Goal: Communication & Community: Share content

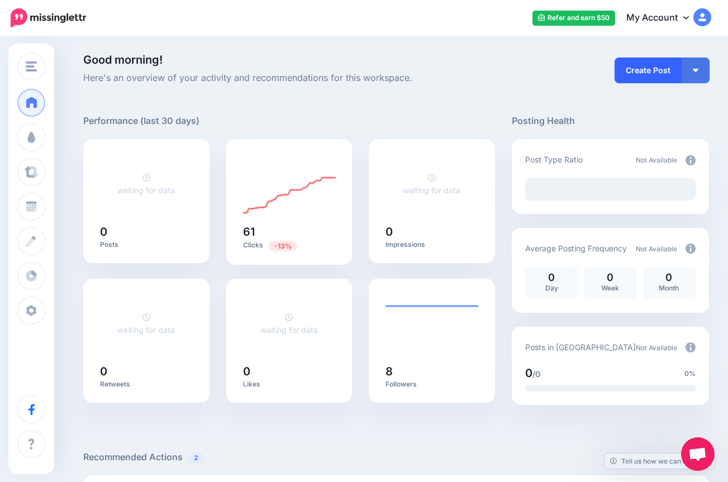
click at [665, 71] on link "Create Post" at bounding box center [647, 71] width 67 height 26
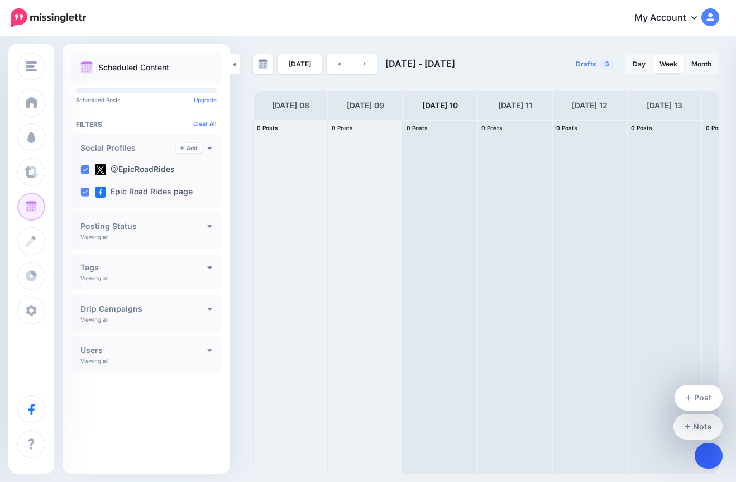
click at [702, 453] on link at bounding box center [709, 456] width 28 height 26
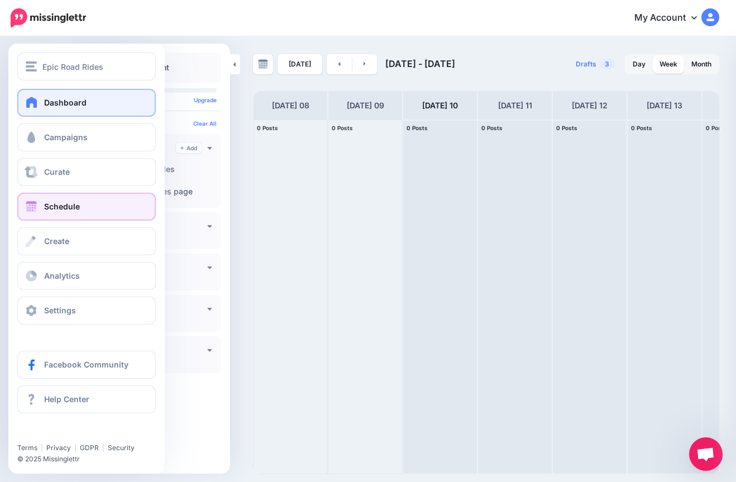
click at [47, 101] on span "Dashboard" at bounding box center [65, 102] width 42 height 9
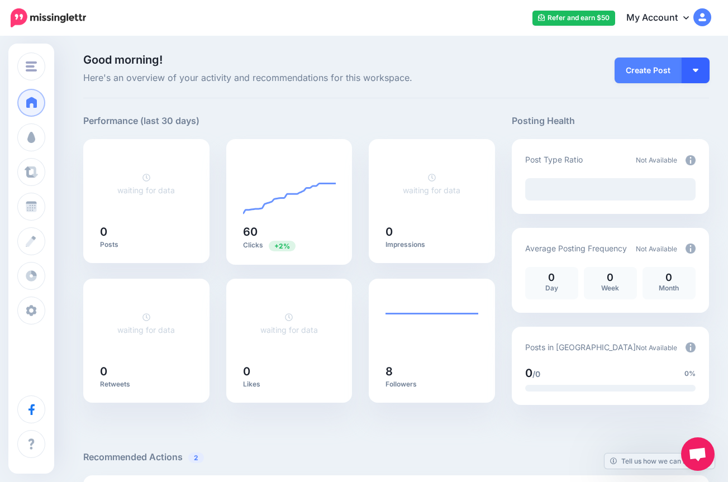
click at [704, 75] on button "button" at bounding box center [695, 71] width 28 height 26
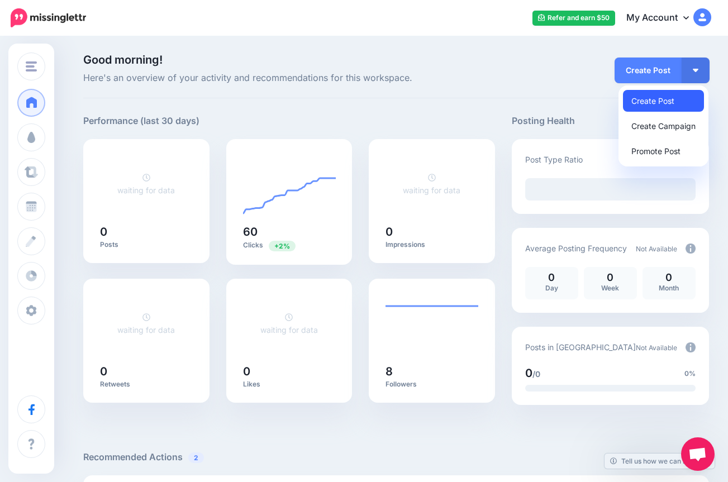
click at [668, 103] on link "Create Post" at bounding box center [663, 101] width 81 height 22
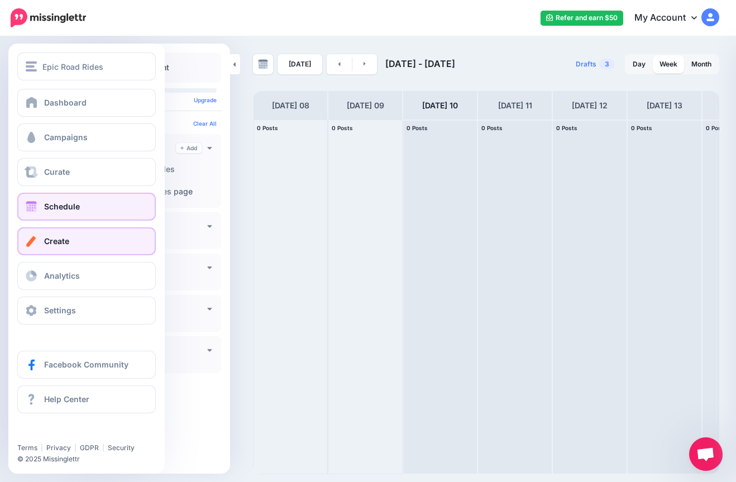
click at [76, 233] on link "Create" at bounding box center [86, 241] width 138 height 28
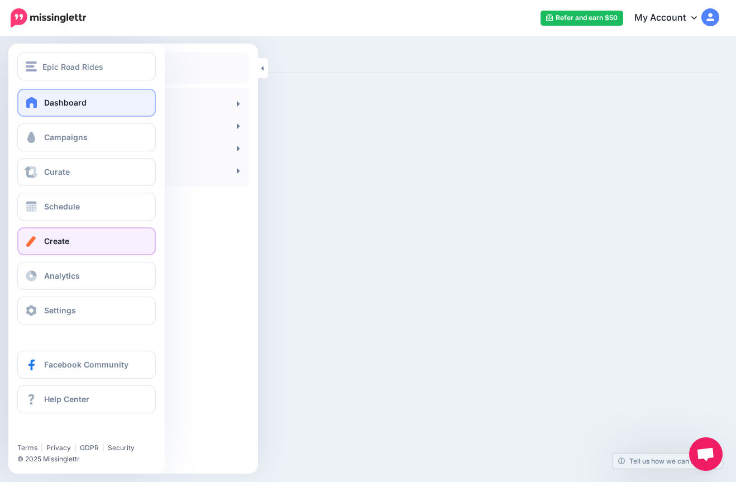
click at [37, 105] on span at bounding box center [32, 102] width 15 height 11
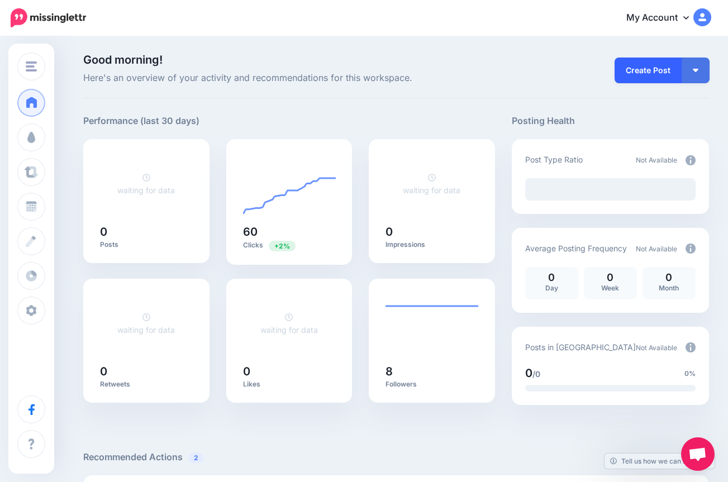
click at [656, 72] on link "Create Post" at bounding box center [647, 71] width 67 height 26
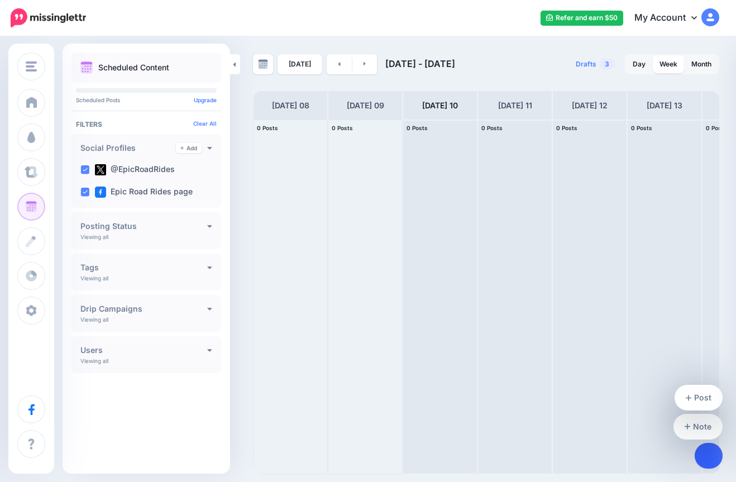
click at [700, 457] on link at bounding box center [709, 456] width 28 height 26
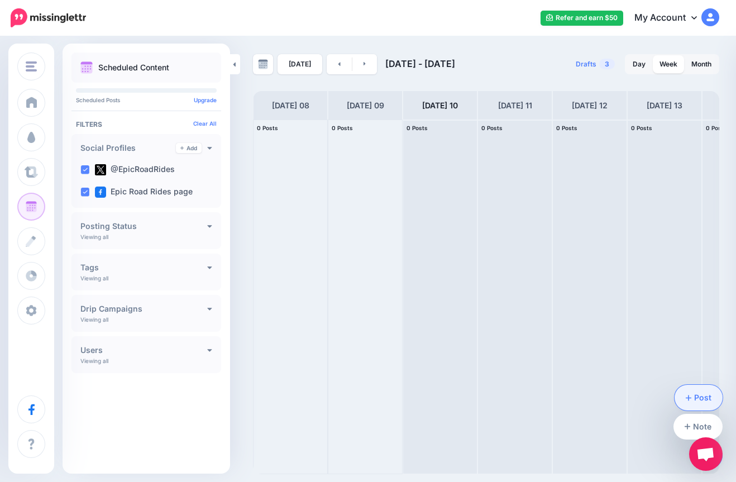
click at [691, 392] on link "Post" at bounding box center [699, 398] width 49 height 26
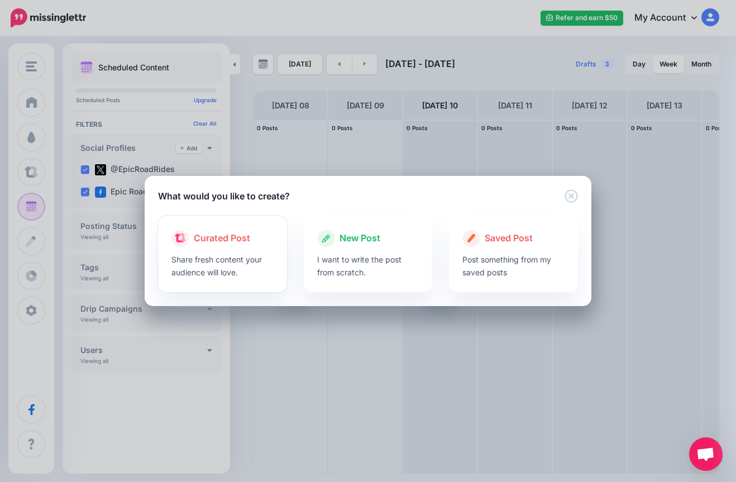
click at [249, 257] on p "Share fresh content your audience will love." at bounding box center [222, 266] width 102 height 26
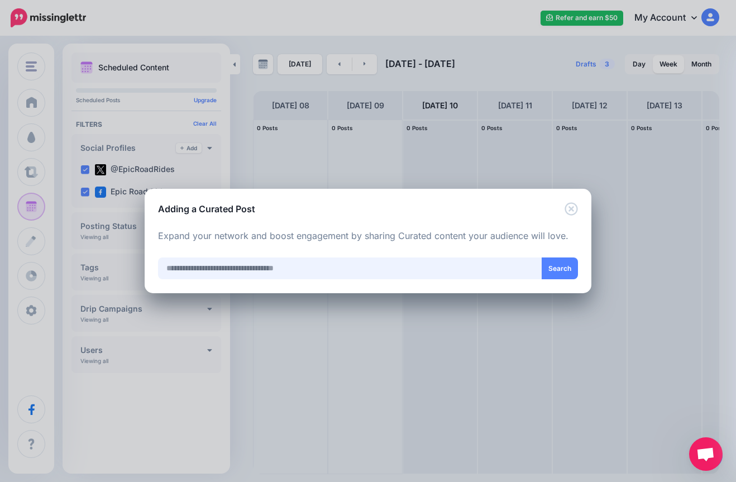
click at [272, 262] on input "text" at bounding box center [350, 268] width 384 height 22
type input "**********"
click at [566, 272] on button "Search" at bounding box center [560, 268] width 36 height 22
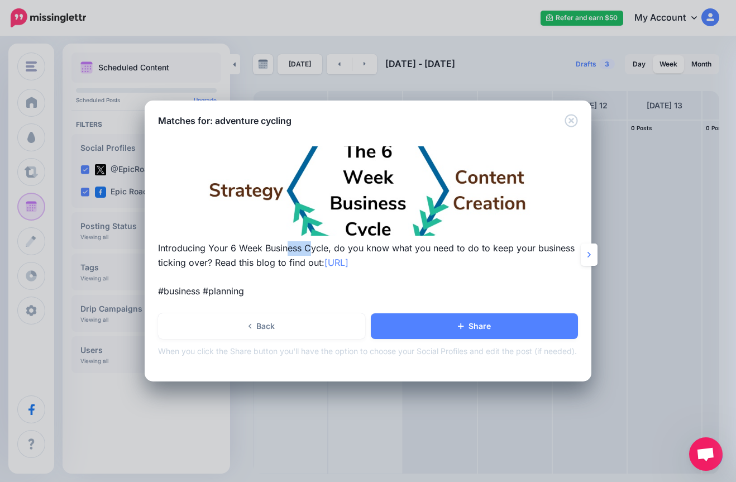
drag, startPoint x: 289, startPoint y: 249, endPoint x: 334, endPoint y: 248, distance: 45.2
click at [333, 248] on p "Introducing Your 6 Week Business Cycle, do you know what you need to do to keep…" at bounding box center [368, 270] width 420 height 58
click at [243, 249] on p "Introducing Your 6 Week Business Cycle, do you know what you need to do to keep…" at bounding box center [368, 270] width 420 height 58
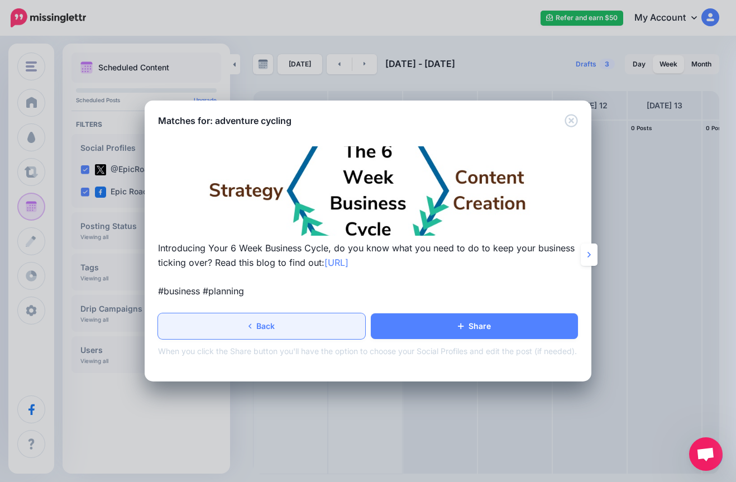
click at [331, 321] on link "Back" at bounding box center [261, 326] width 207 height 26
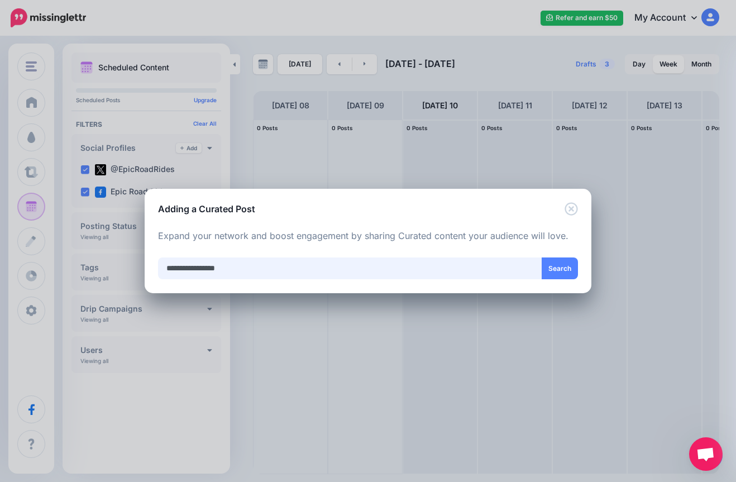
click at [290, 271] on input "**********" at bounding box center [350, 268] width 384 height 22
drag, startPoint x: 265, startPoint y: 270, endPoint x: 151, endPoint y: 257, distance: 115.1
click at [151, 257] on div "Loading Loading Curated Post Share fresh content your audience will love. New P…" at bounding box center [368, 255] width 447 height 78
type input "*******"
click at [549, 267] on button "Search" at bounding box center [560, 268] width 36 height 22
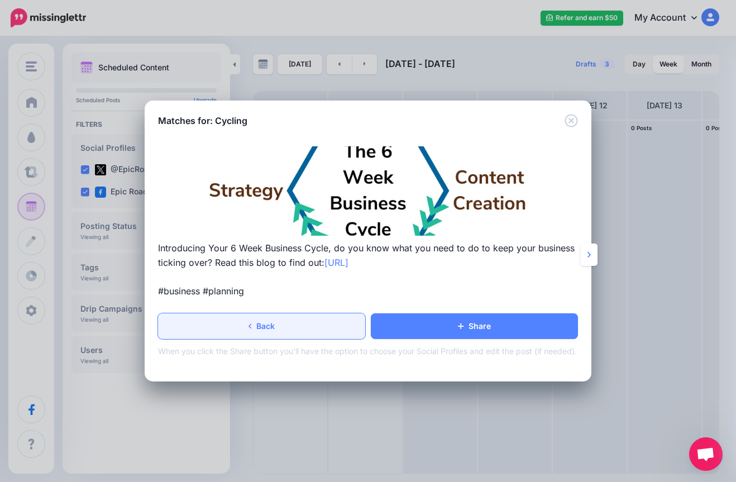
click at [314, 322] on link "Back" at bounding box center [261, 326] width 207 height 26
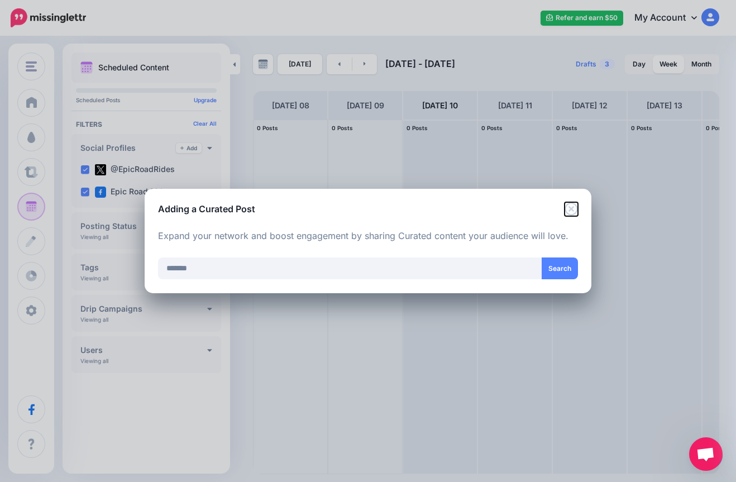
click at [568, 209] on icon "Close" at bounding box center [571, 208] width 13 height 13
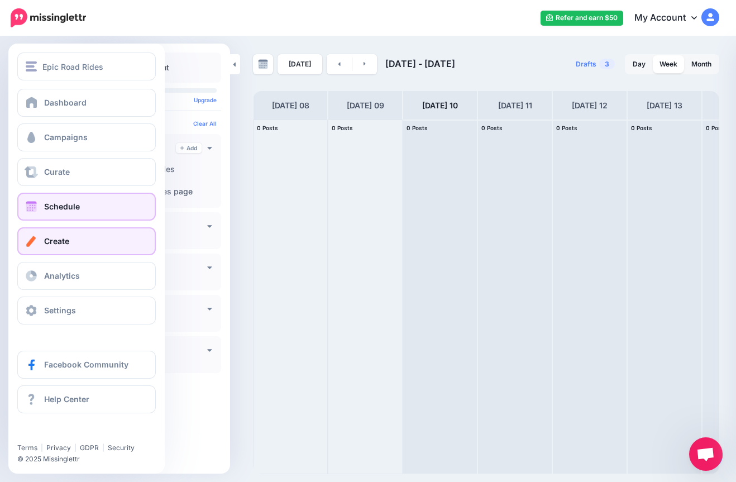
click at [87, 237] on link "Create" at bounding box center [86, 241] width 138 height 28
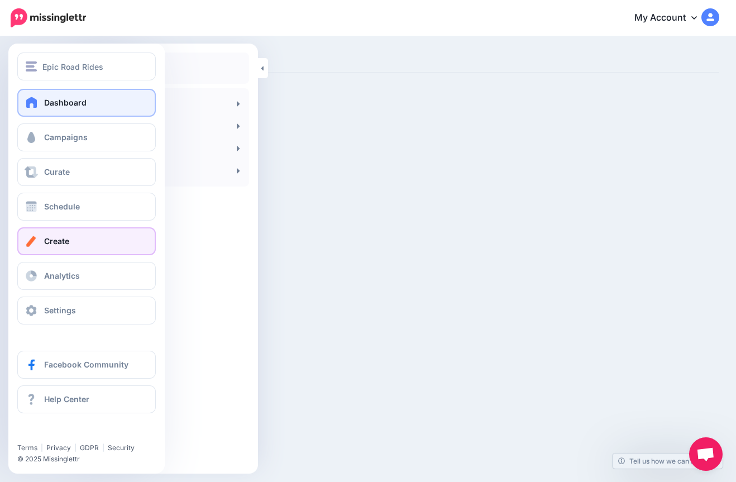
click at [58, 113] on link "Dashboard" at bounding box center [86, 103] width 138 height 28
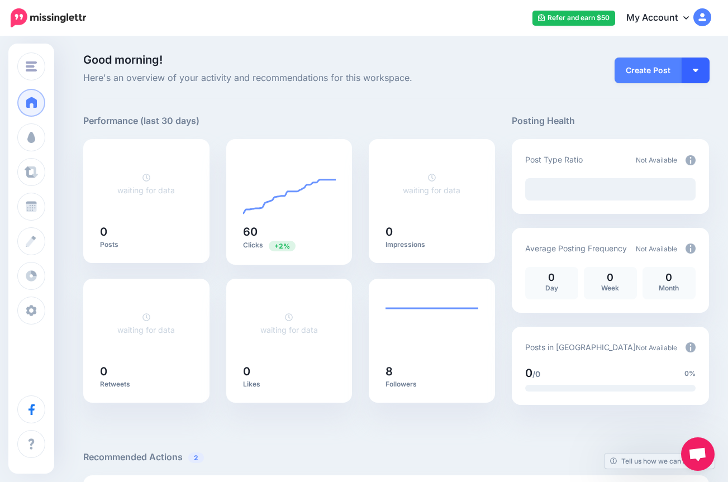
click at [691, 70] on button "button" at bounding box center [695, 71] width 28 height 26
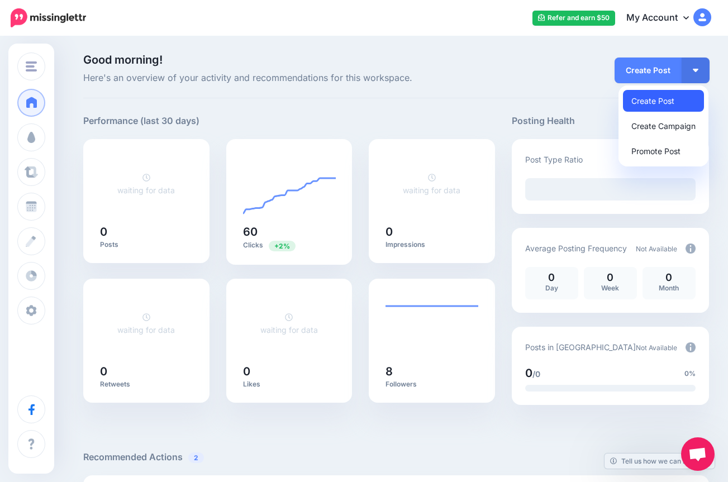
click at [670, 96] on link "Create Post" at bounding box center [663, 101] width 81 height 22
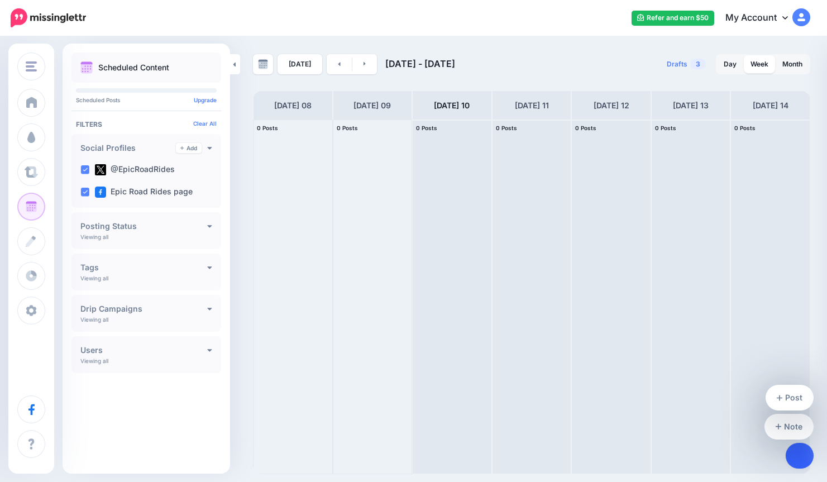
click at [791, 458] on link at bounding box center [800, 456] width 28 height 26
click at [798, 456] on icon at bounding box center [800, 456] width 6 height 8
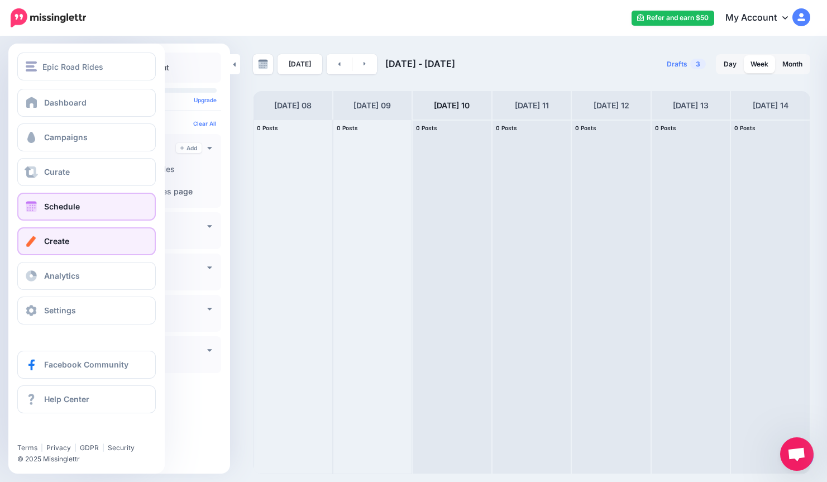
click at [64, 240] on span "Create" at bounding box center [56, 240] width 25 height 9
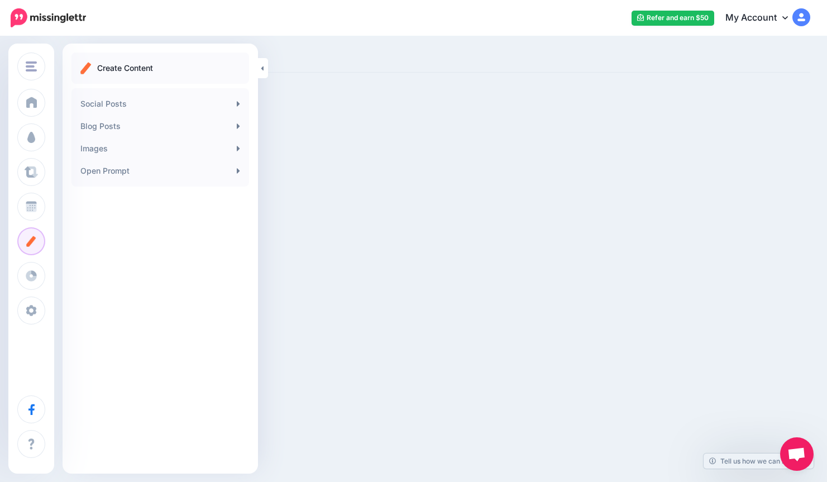
click at [799, 456] on span "Open de chat" at bounding box center [796, 455] width 18 height 16
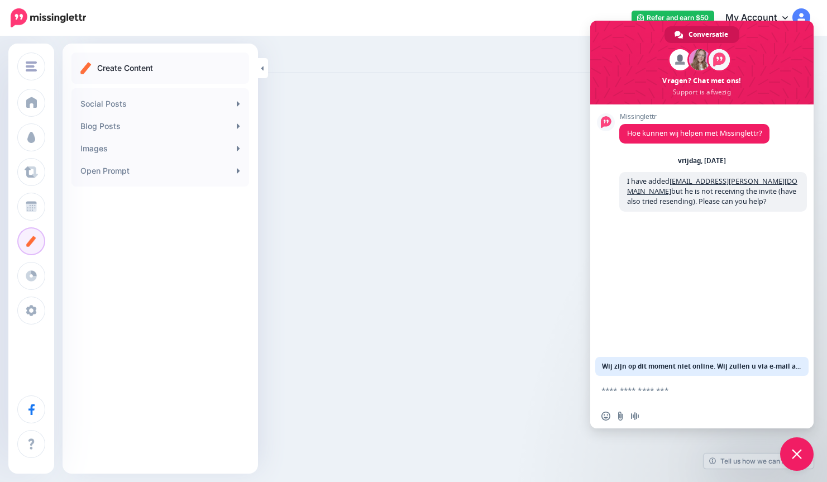
click at [518, 300] on div "Epic Road Rides Epic Road Rides Add Workspace Dashboard Campaigns Curate Schedu…" at bounding box center [413, 241] width 827 height 482
click at [797, 441] on span "Chat sluiten" at bounding box center [797, 454] width 34 height 34
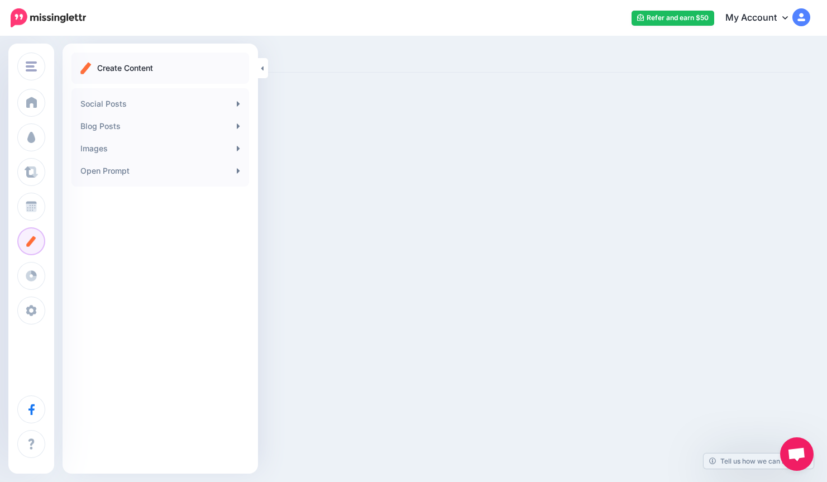
click at [760, 18] on link "My Account" at bounding box center [762, 17] width 96 height 27
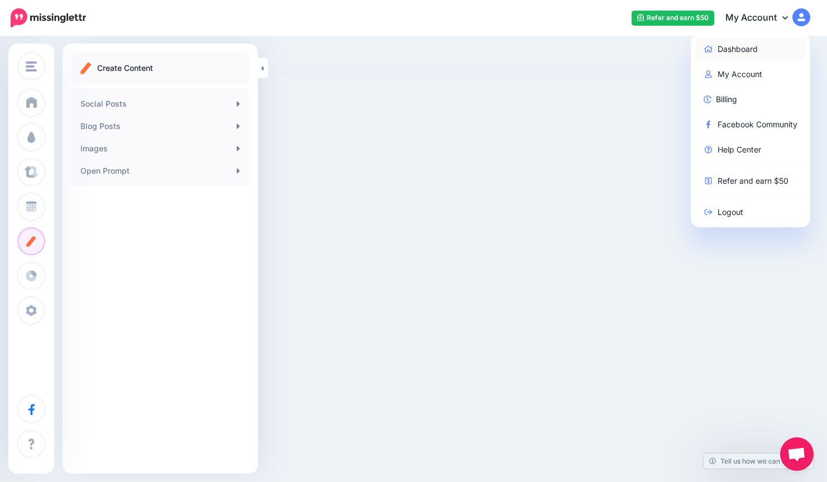
click at [758, 52] on link "Dashboard" at bounding box center [750, 49] width 111 height 22
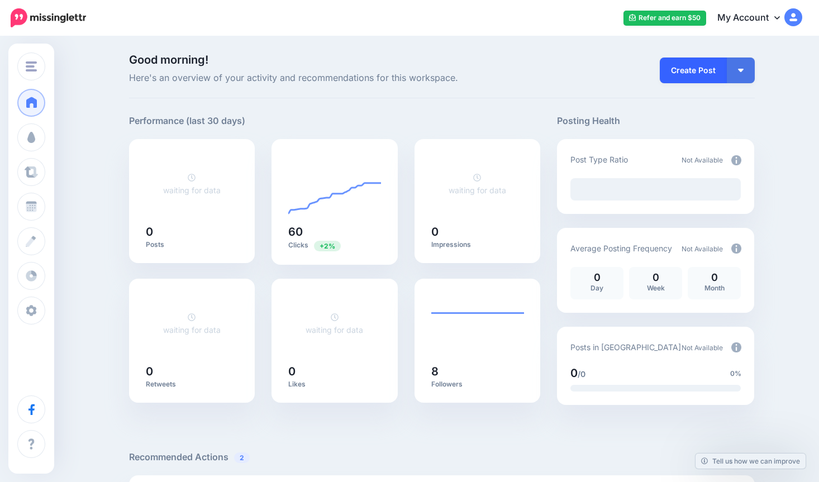
click at [716, 70] on link "Create Post" at bounding box center [692, 71] width 67 height 26
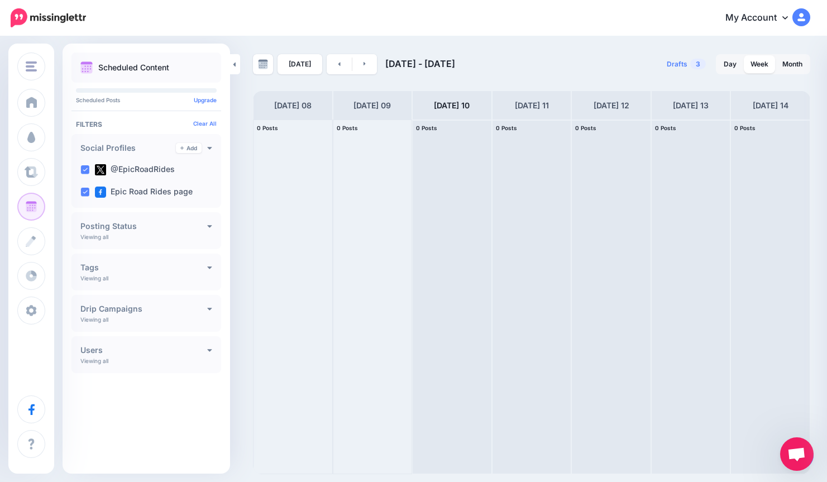
click at [807, 452] on span "Open de chat" at bounding box center [797, 454] width 34 height 34
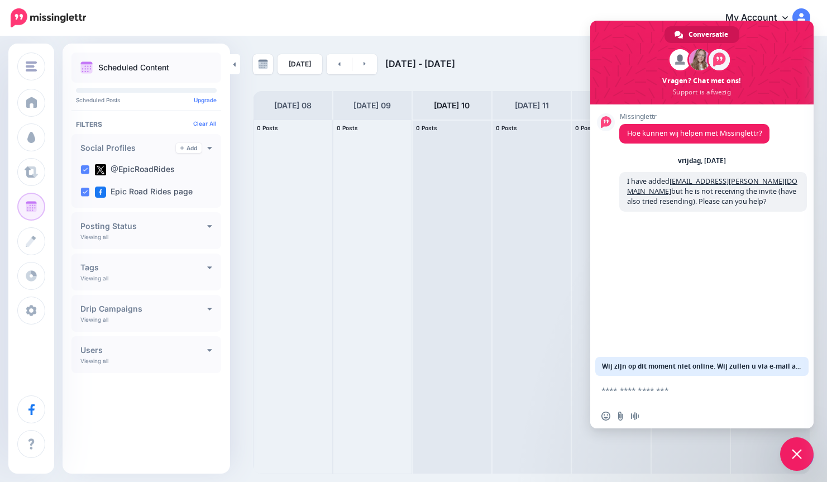
click at [800, 451] on span "Chat sluiten" at bounding box center [797, 454] width 10 height 10
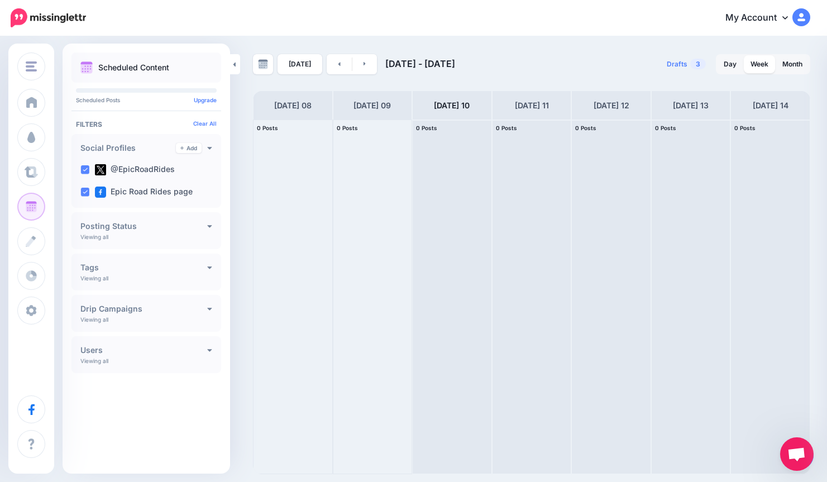
click at [776, 17] on link "My Account" at bounding box center [762, 17] width 96 height 27
click at [786, 396] on link "Post" at bounding box center [790, 398] width 49 height 26
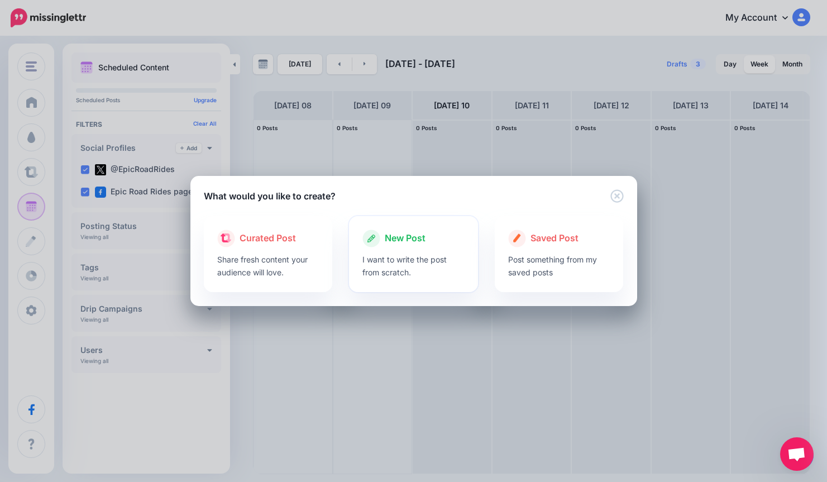
click at [420, 247] on div at bounding box center [413, 250] width 102 height 6
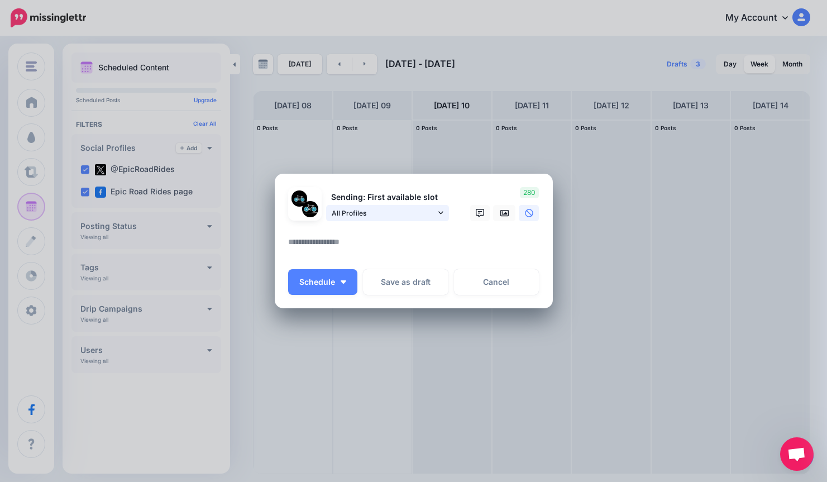
click at [384, 218] on span "All Profiles" at bounding box center [384, 213] width 104 height 12
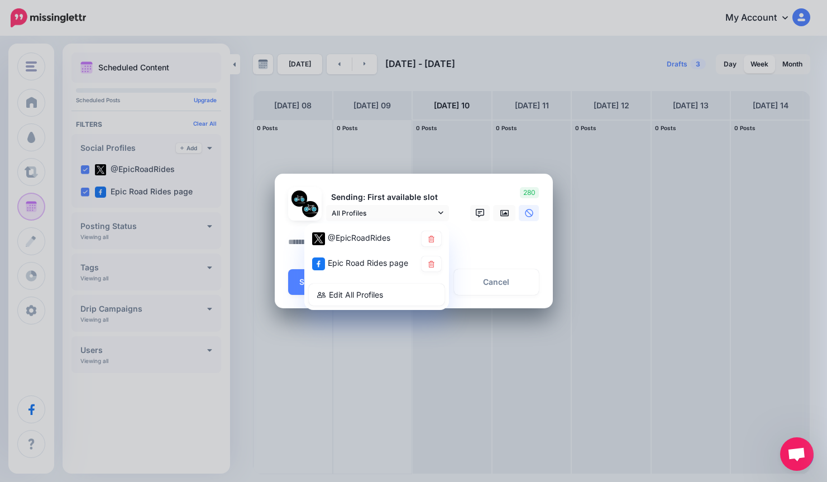
click at [487, 247] on textarea at bounding box center [416, 246] width 257 height 22
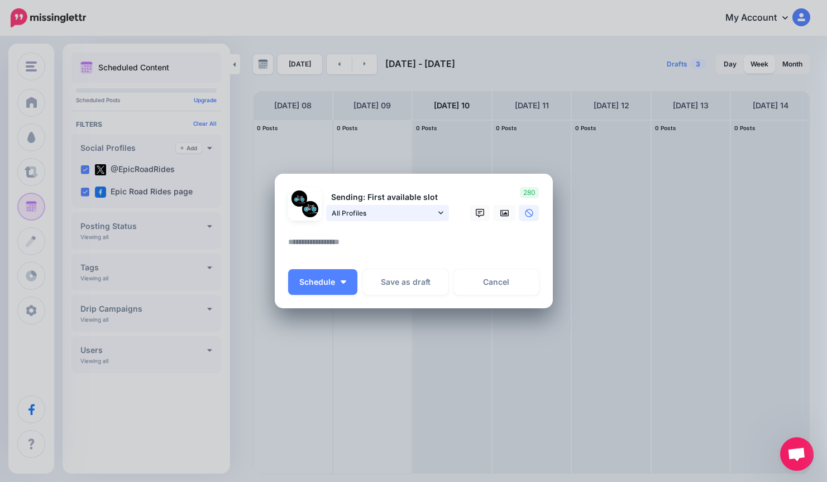
click at [386, 214] on span "All Profiles" at bounding box center [384, 213] width 104 height 12
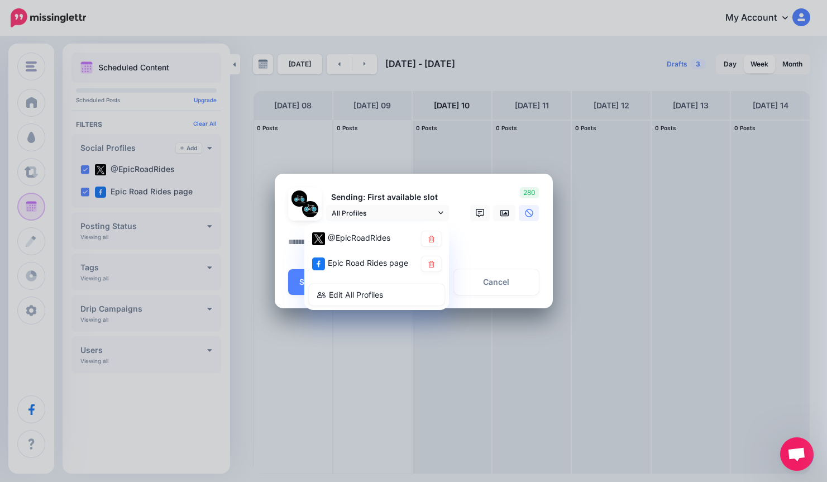
click at [475, 244] on textarea at bounding box center [416, 246] width 257 height 22
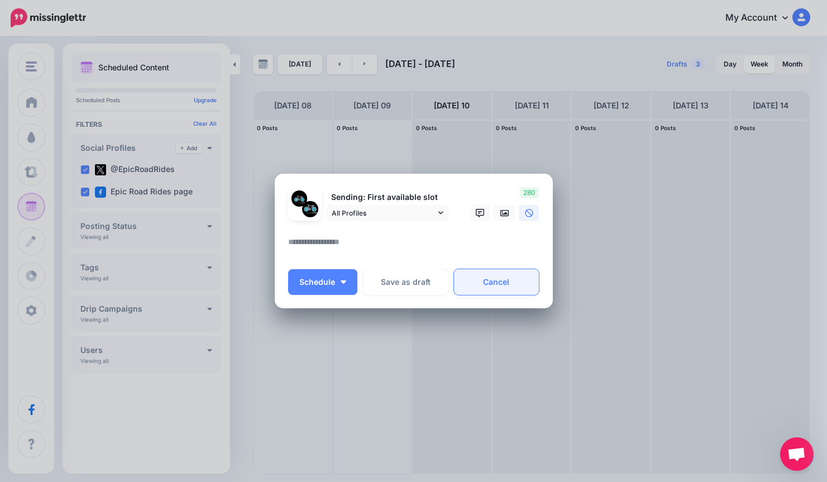
click at [482, 280] on link "Cancel" at bounding box center [496, 282] width 85 height 26
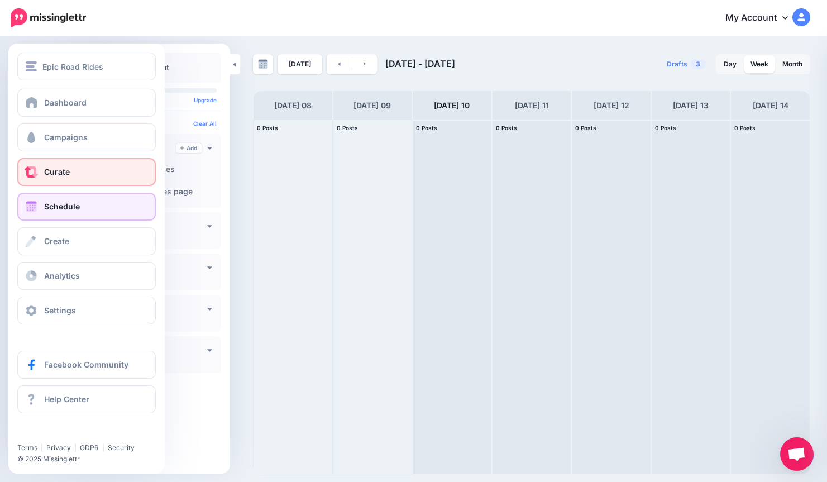
click at [36, 171] on span at bounding box center [31, 171] width 15 height 11
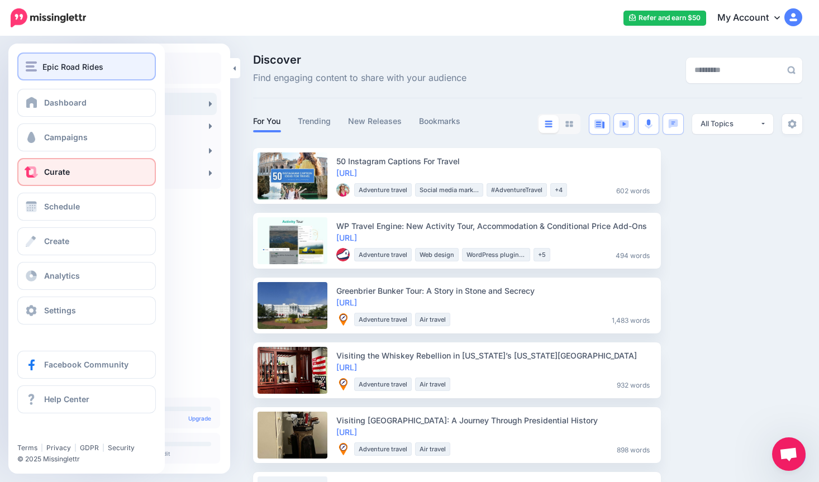
click at [52, 71] on span "Epic Road Rides" at bounding box center [72, 66] width 61 height 13
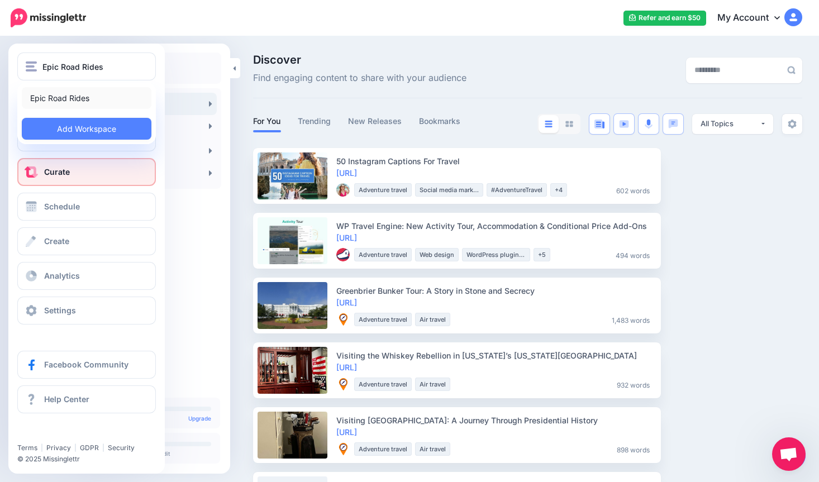
click at [70, 100] on link "Epic Road Rides" at bounding box center [87, 98] width 130 height 22
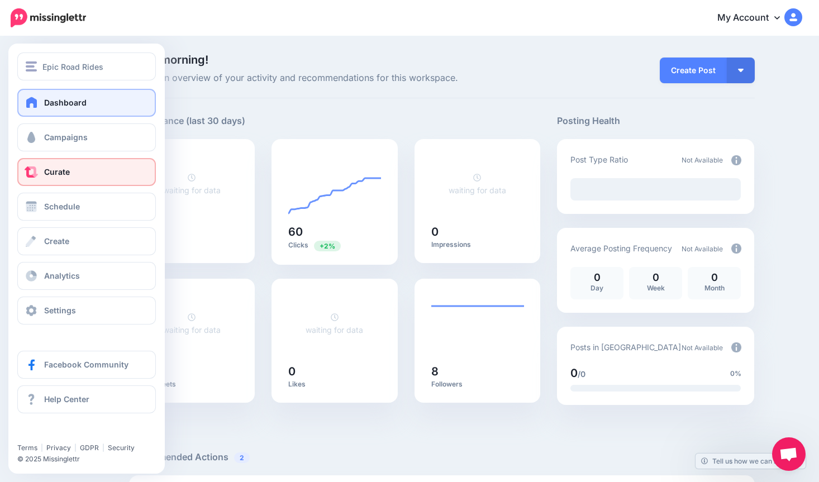
click at [36, 177] on span at bounding box center [31, 171] width 15 height 11
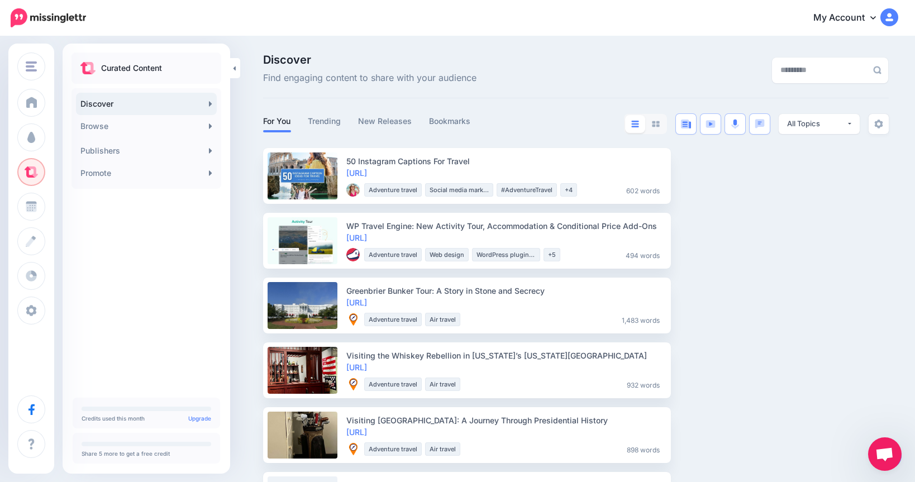
click at [818, 17] on link "My Account" at bounding box center [850, 17] width 96 height 27
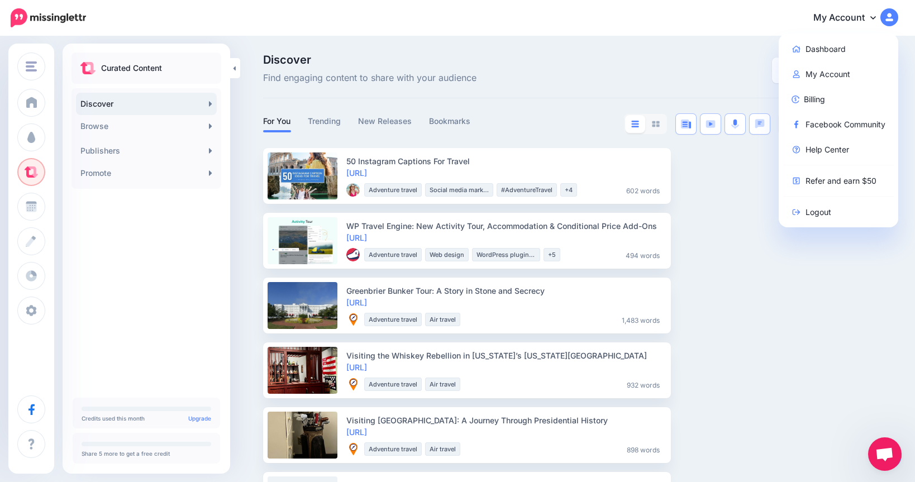
click at [560, 94] on div "Discover Find engaging content to share with your audience" at bounding box center [575, 76] width 625 height 44
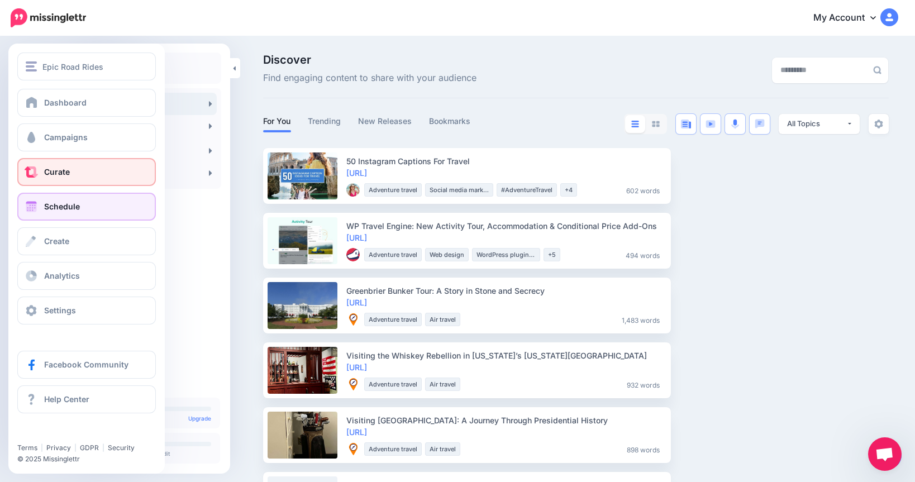
click at [51, 216] on link "Schedule" at bounding box center [86, 207] width 138 height 28
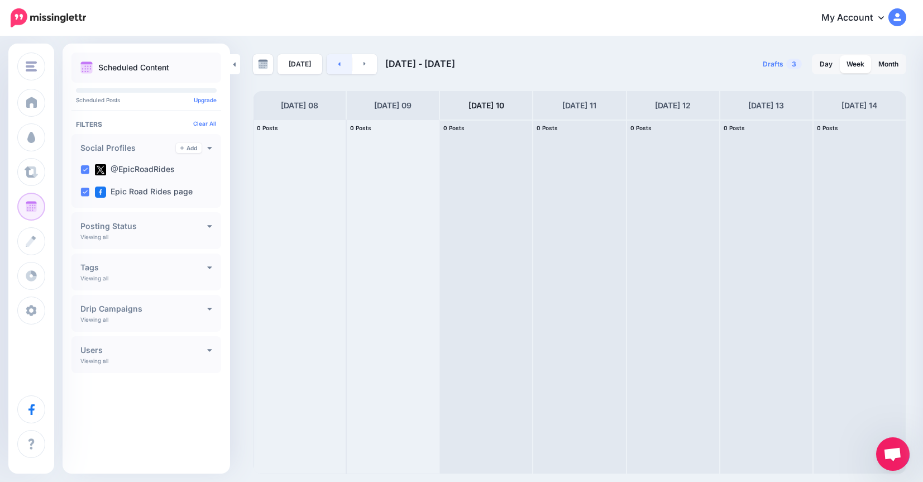
click at [342, 69] on link at bounding box center [339, 64] width 25 height 20
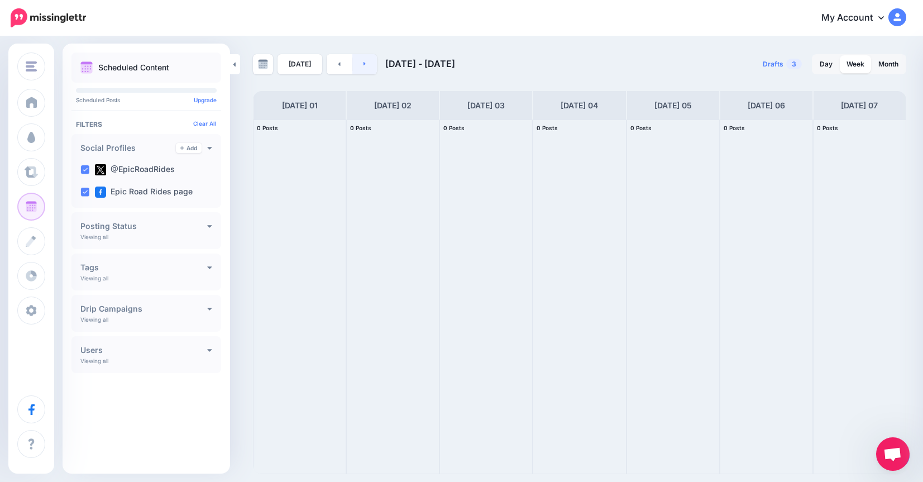
click at [373, 65] on link at bounding box center [364, 64] width 25 height 20
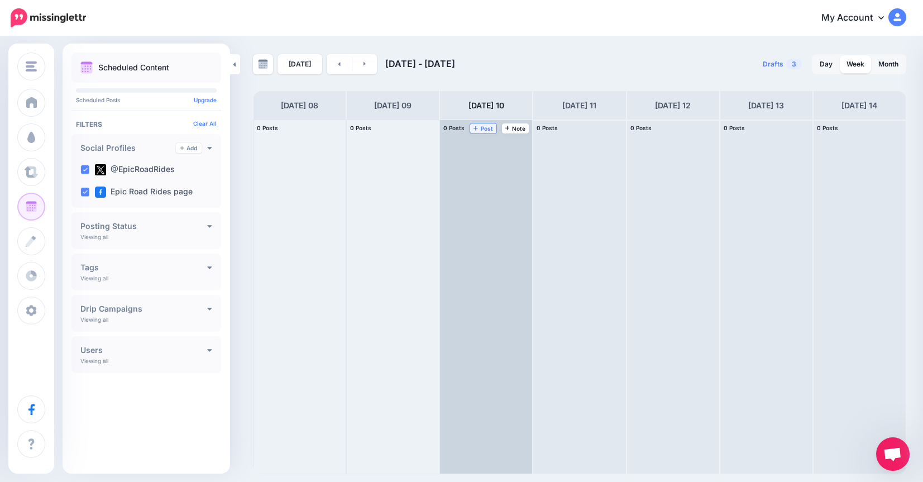
click at [489, 128] on span "Post" at bounding box center [484, 129] width 20 height 6
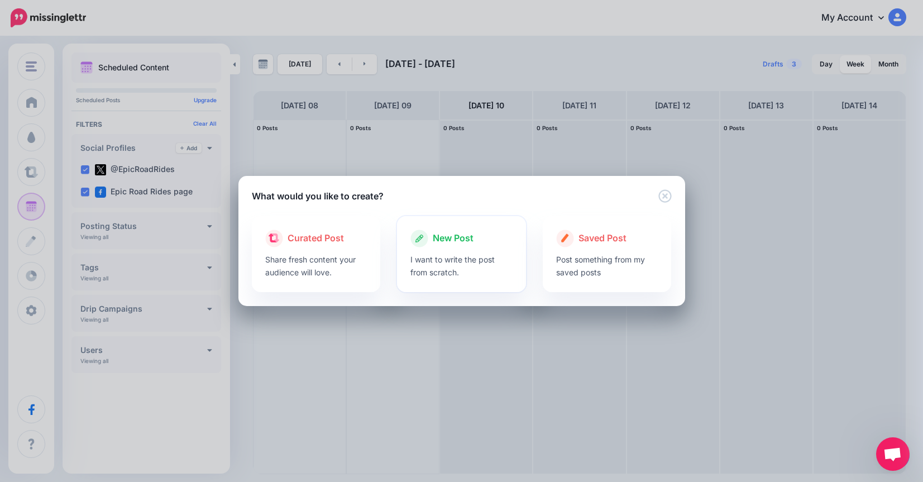
click at [477, 242] on div "New Post" at bounding box center [461, 239] width 102 height 18
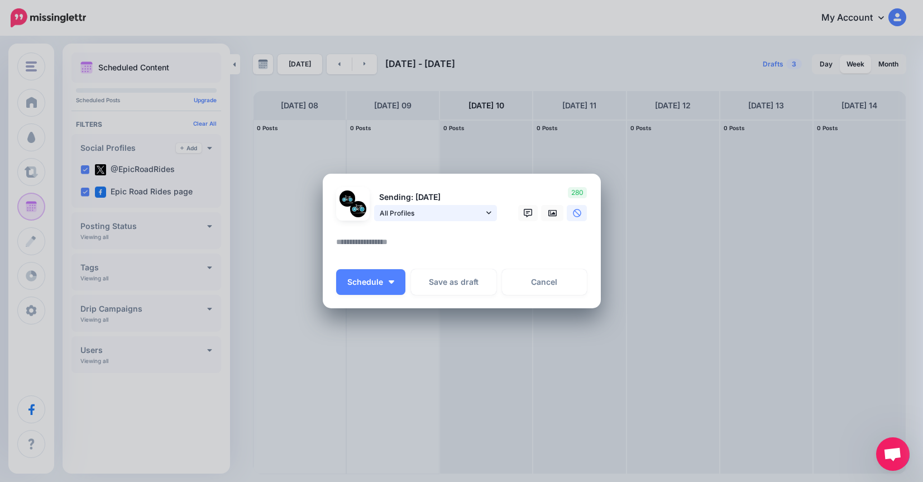
click at [433, 217] on span "All Profiles" at bounding box center [432, 213] width 104 height 12
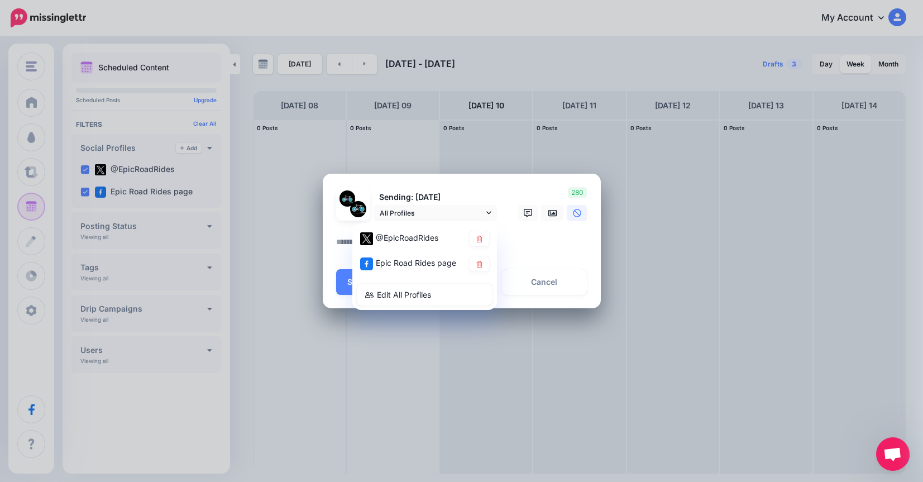
click at [625, 212] on div "Create Post Loading Sending: 10th Sep All Profiles" at bounding box center [461, 241] width 923 height 482
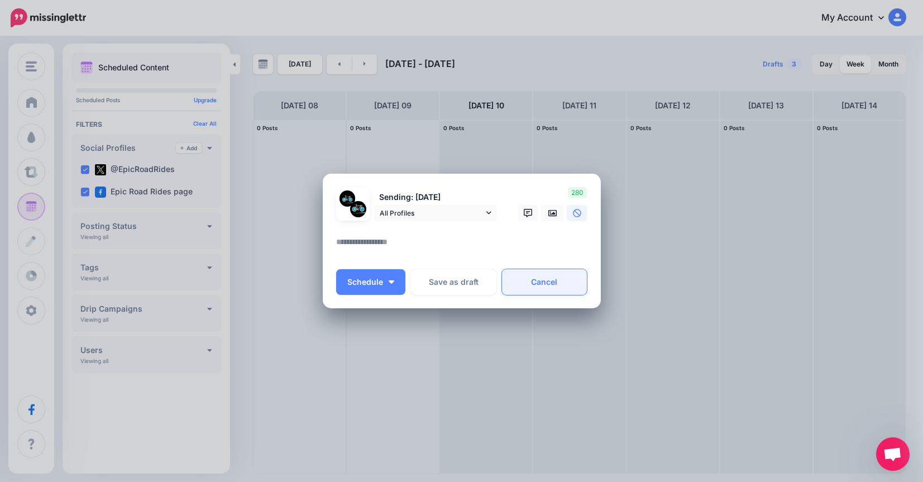
click at [549, 281] on link "Cancel" at bounding box center [544, 282] width 85 height 26
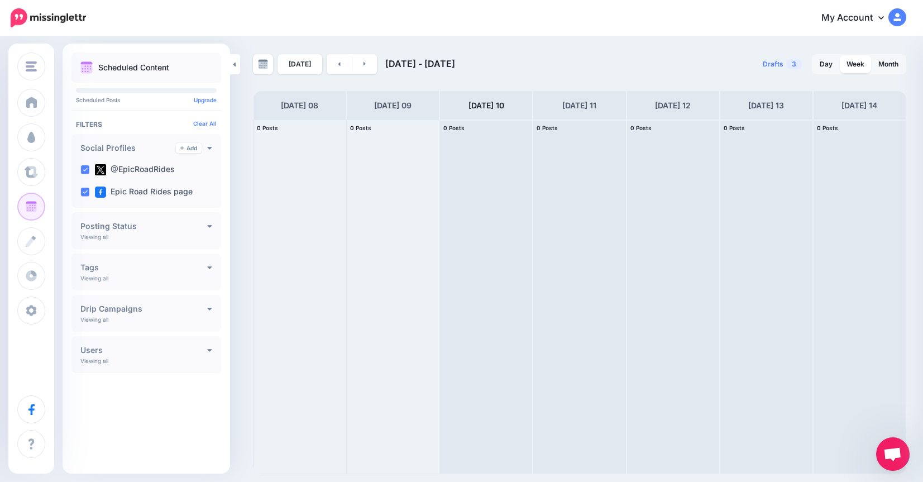
click at [611, 62] on div "Drafts 3 Day Week Month" at bounding box center [743, 64] width 327 height 20
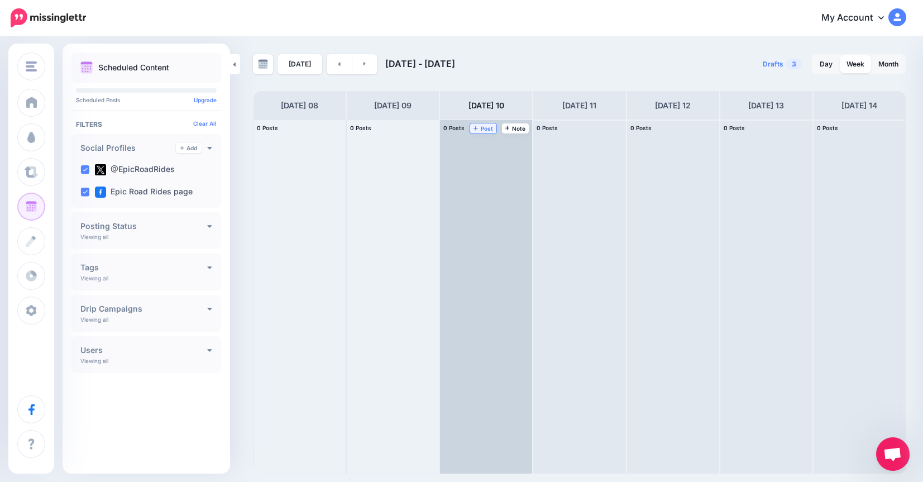
click at [486, 124] on link "Post" at bounding box center [483, 128] width 26 height 10
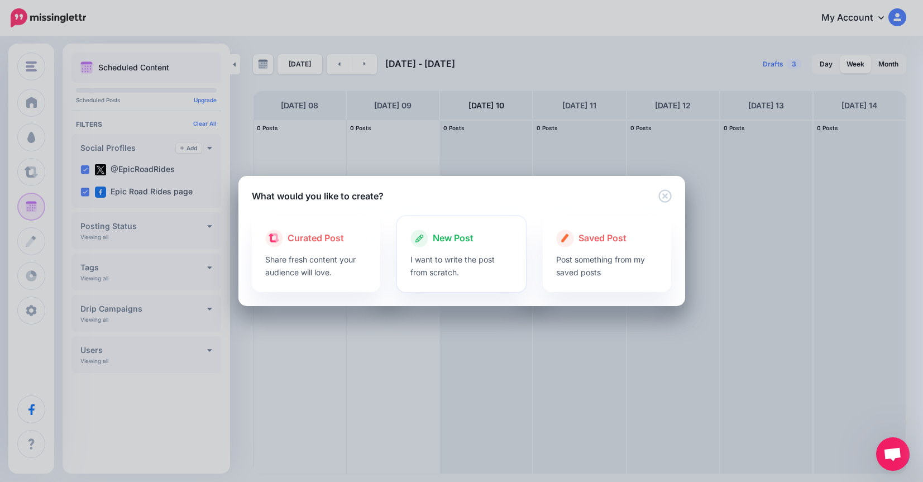
click at [450, 256] on p "I want to write the post from scratch." at bounding box center [461, 266] width 102 height 26
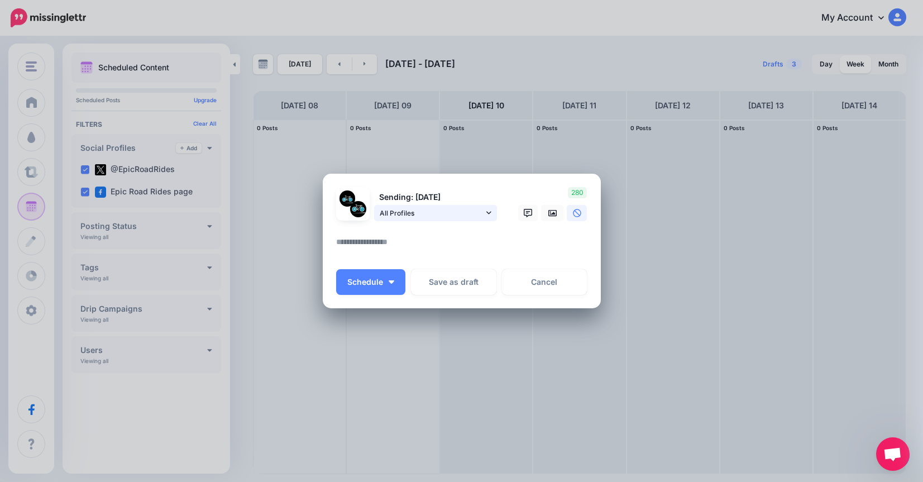
click at [456, 212] on span "All Profiles" at bounding box center [432, 213] width 104 height 12
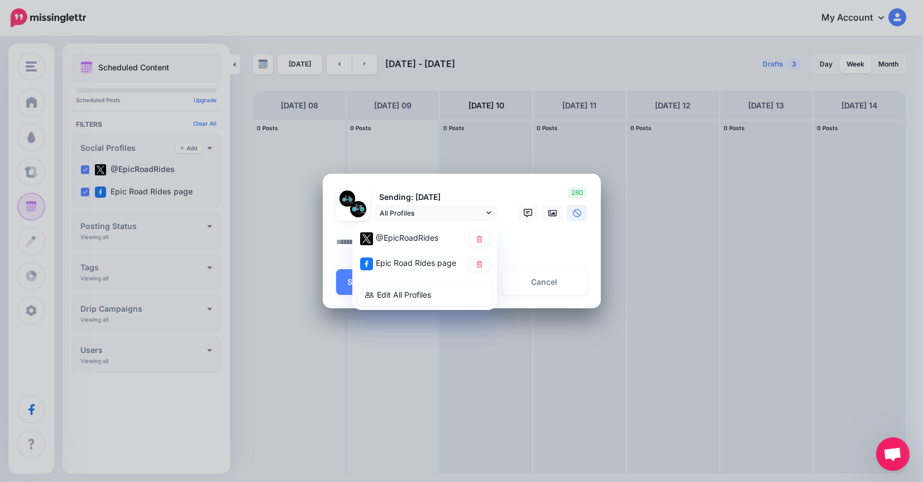
click at [231, 190] on div "Create Post Loading Sending: 10th Sep All Profiles" at bounding box center [461, 241] width 923 height 482
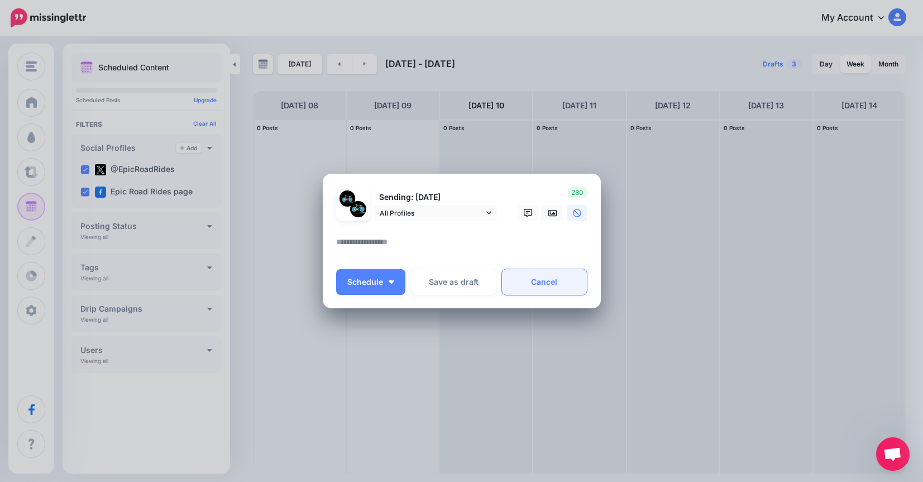
click at [547, 273] on link "Cancel" at bounding box center [544, 282] width 85 height 26
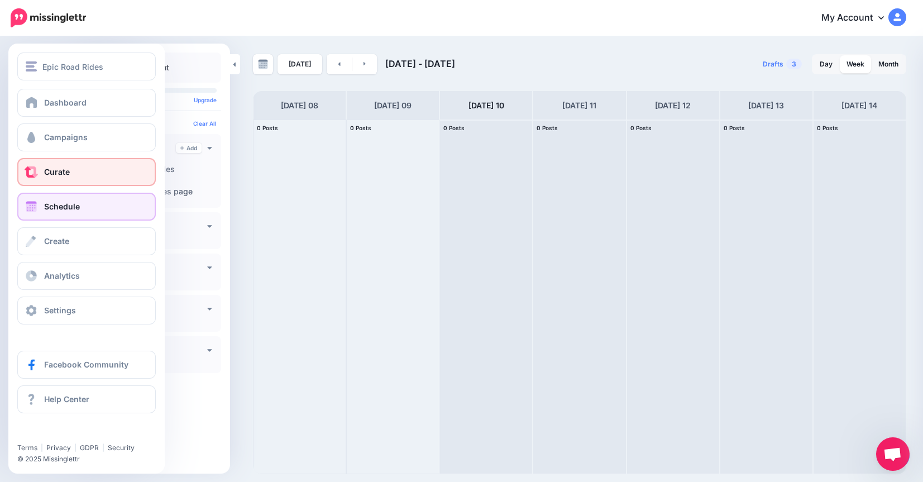
click at [34, 171] on span at bounding box center [31, 171] width 15 height 11
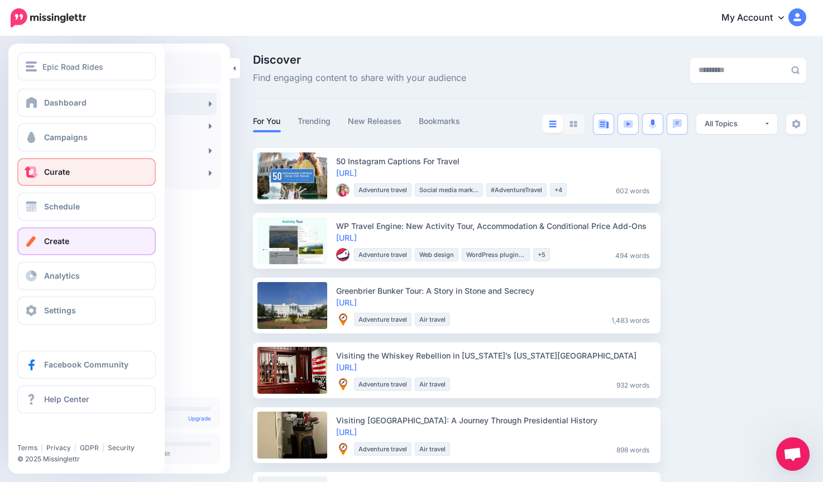
click at [61, 237] on span "Create" at bounding box center [56, 240] width 25 height 9
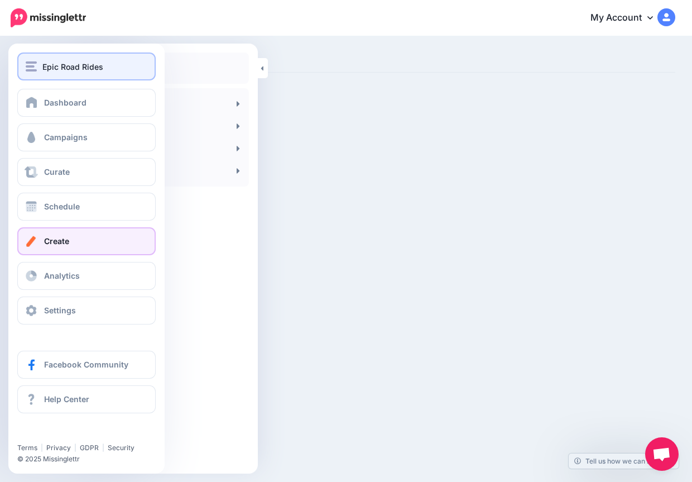
click at [77, 77] on button "Epic Road Rides" at bounding box center [86, 66] width 138 height 28
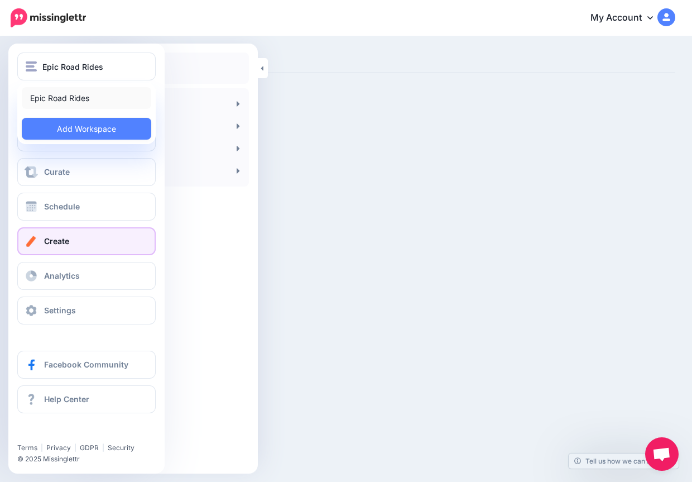
click at [84, 90] on link "Epic Road Rides" at bounding box center [87, 98] width 130 height 22
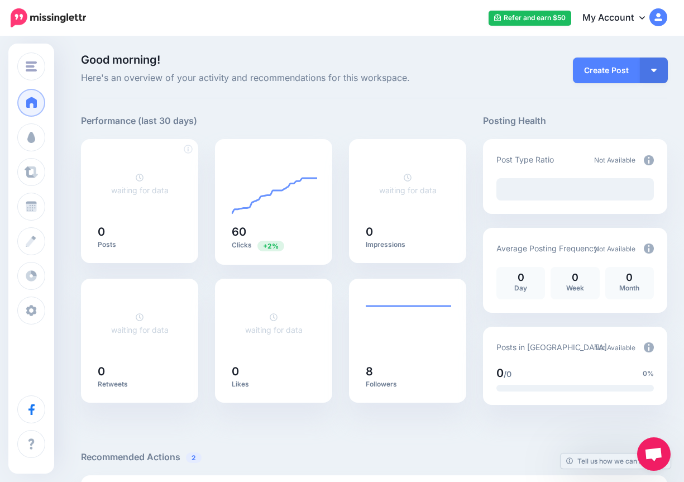
click at [138, 199] on div "waiting for data" at bounding box center [140, 184] width 84 height 62
drag, startPoint x: 285, startPoint y: 190, endPoint x: 294, endPoint y: 213, distance: 24.4
click at [294, 213] on icon at bounding box center [274, 184] width 85 height 62
click at [294, 213] on line at bounding box center [274, 213] width 85 height 0
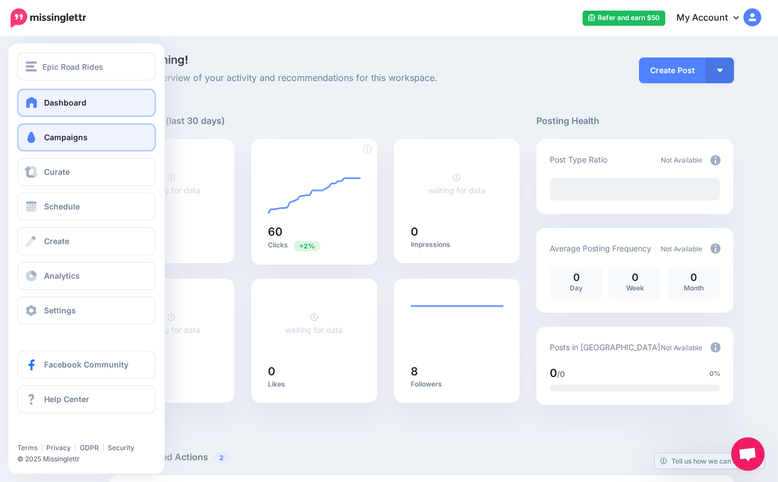
click at [32, 144] on link "Campaigns" at bounding box center [86, 137] width 138 height 28
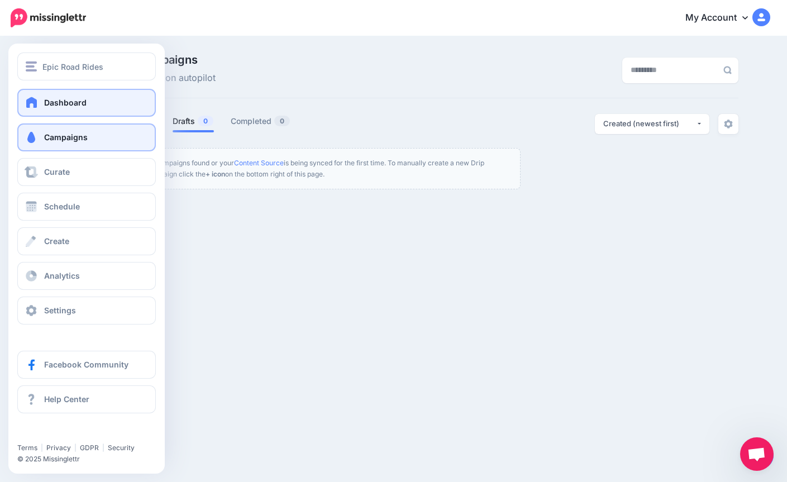
click at [39, 106] on link "Dashboard" at bounding box center [86, 103] width 138 height 28
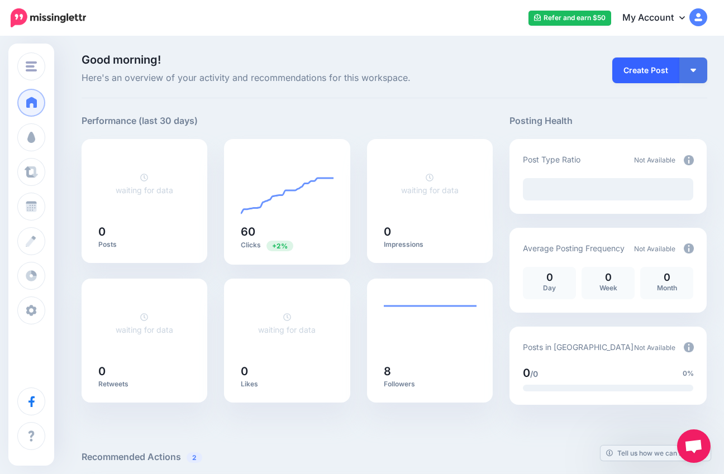
click at [626, 60] on link "Create Post" at bounding box center [645, 71] width 67 height 26
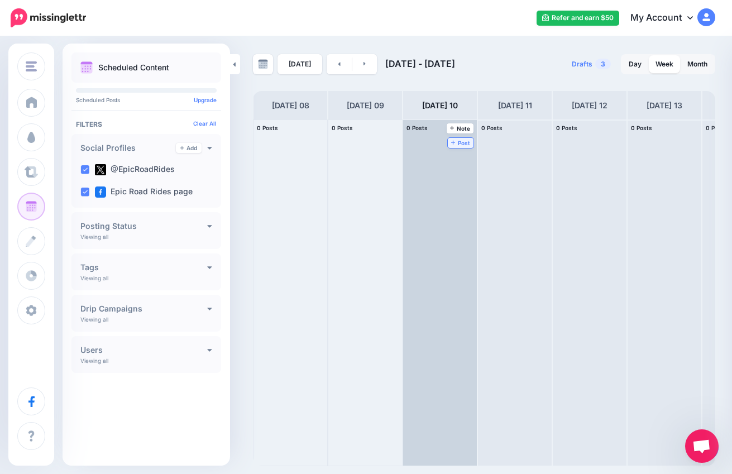
click at [457, 144] on span "Post" at bounding box center [461, 143] width 20 height 6
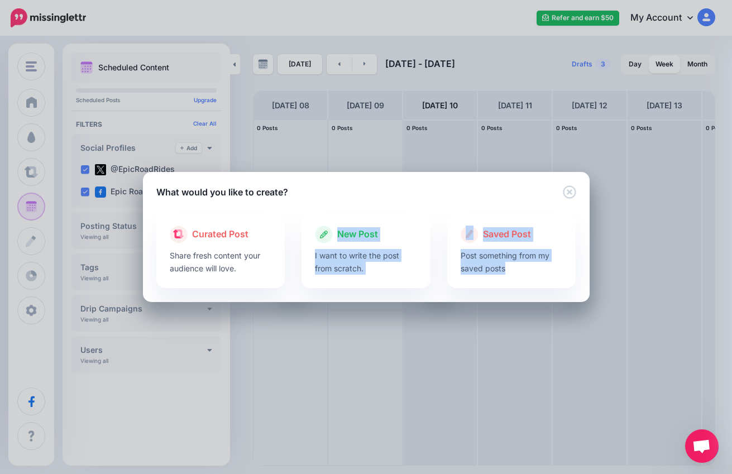
drag, startPoint x: 265, startPoint y: 265, endPoint x: 294, endPoint y: 295, distance: 41.1
click at [294, 295] on div "Curated Post Share fresh content your audience will love. New Post I want to wr…" at bounding box center [366, 257] width 420 height 90
click at [294, 295] on div at bounding box center [366, 295] width 420 height 14
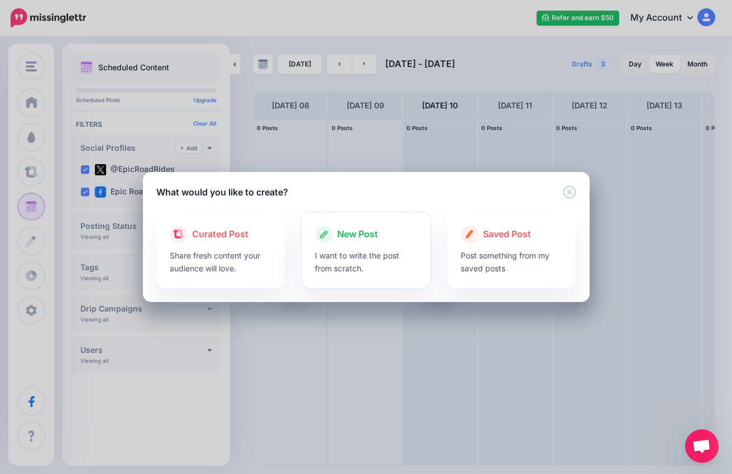
click at [355, 262] on p "I want to write the post from scratch." at bounding box center [366, 262] width 102 height 26
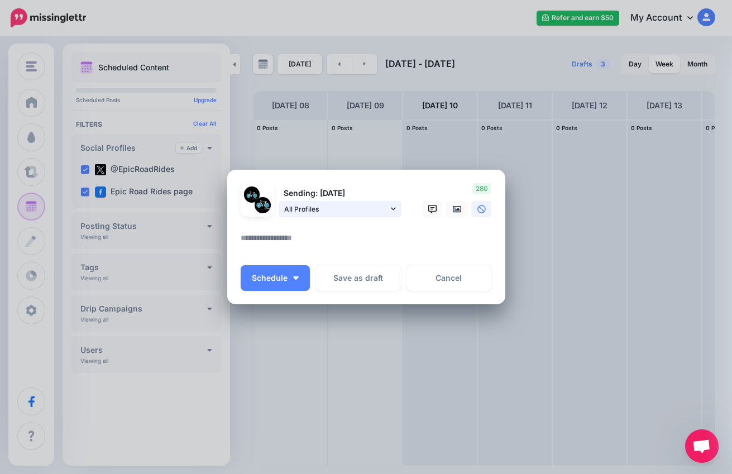
click at [371, 210] on span "All Profiles" at bounding box center [336, 209] width 104 height 12
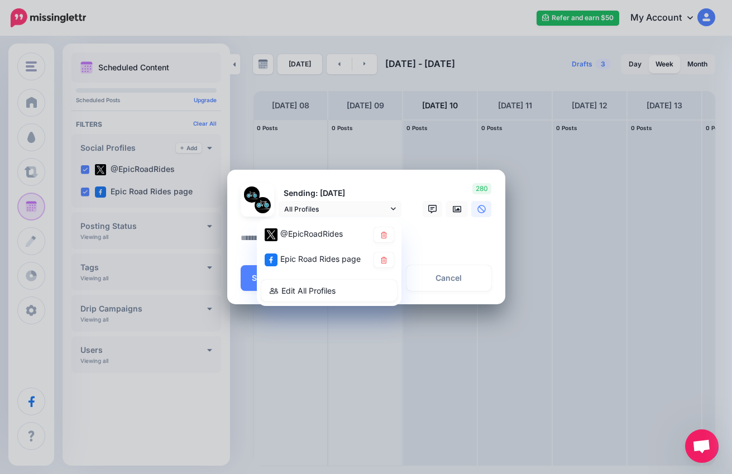
click at [444, 247] on textarea at bounding box center [369, 242] width 257 height 22
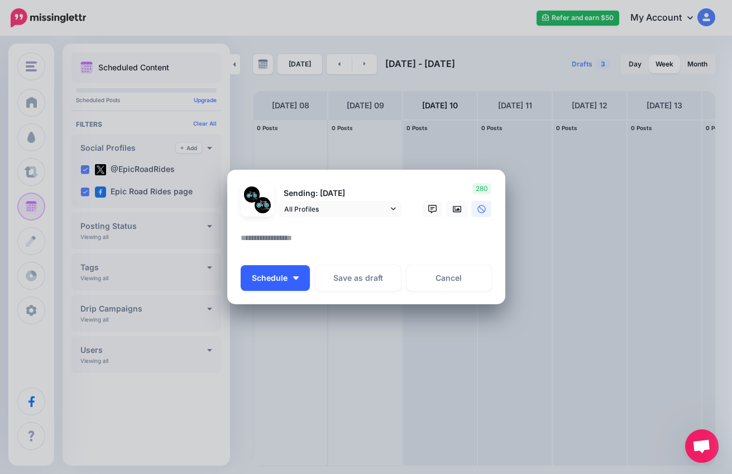
click at [291, 279] on button "Schedule" at bounding box center [275, 278] width 69 height 26
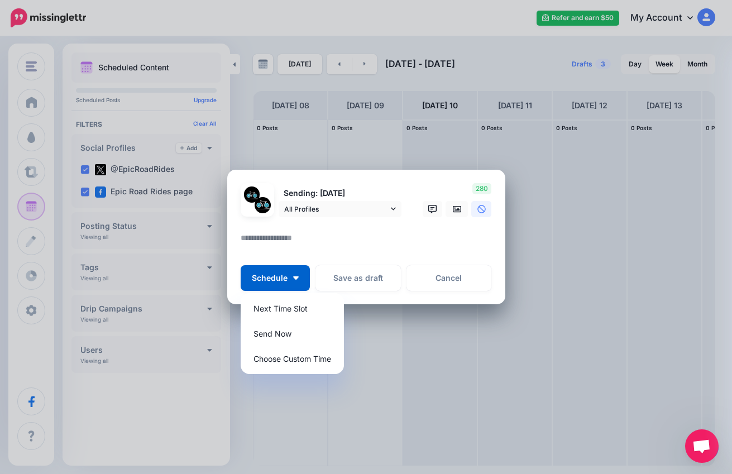
click at [355, 251] on textarea at bounding box center [369, 242] width 257 height 22
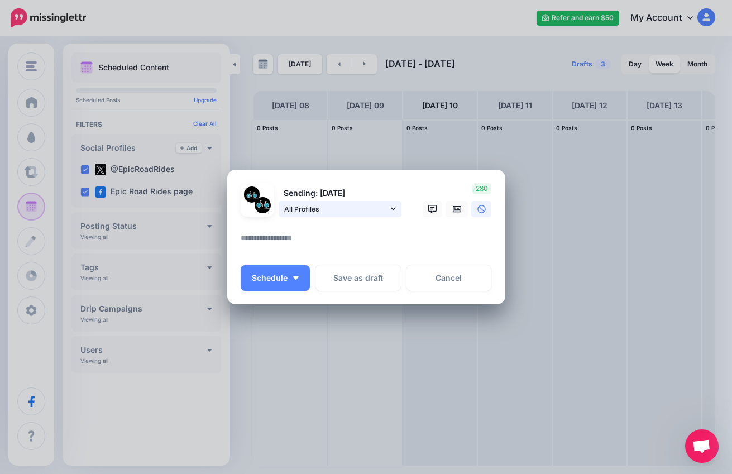
click at [366, 210] on span "All Profiles" at bounding box center [336, 209] width 104 height 12
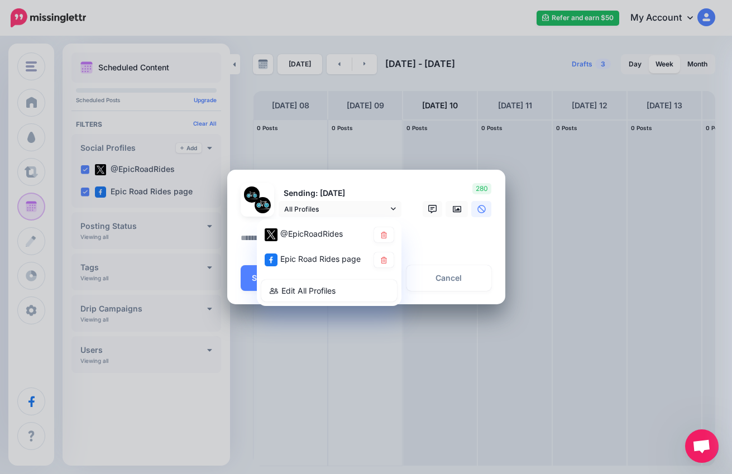
click at [416, 236] on textarea at bounding box center [369, 242] width 257 height 22
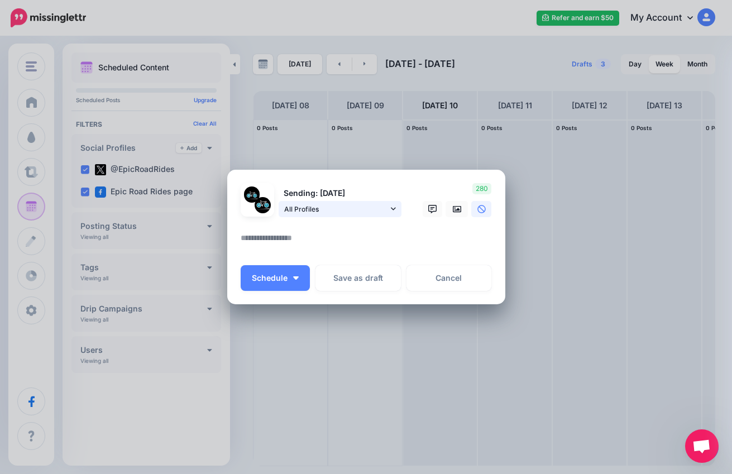
click at [362, 213] on span "All Profiles" at bounding box center [336, 209] width 104 height 12
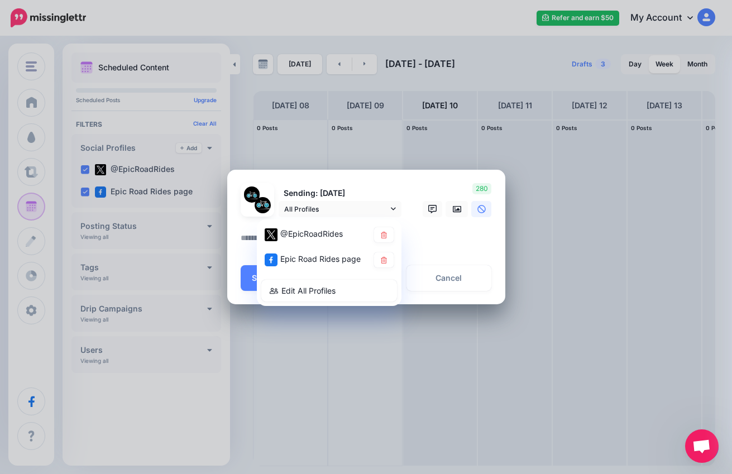
click at [451, 236] on textarea at bounding box center [369, 242] width 257 height 22
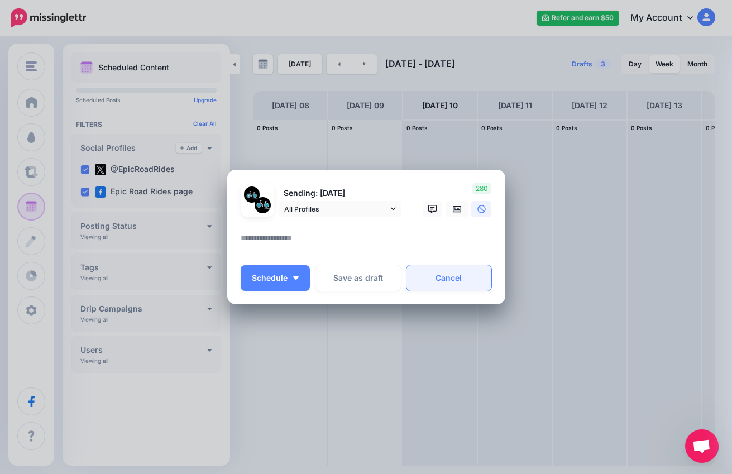
click at [457, 278] on link "Cancel" at bounding box center [449, 278] width 85 height 26
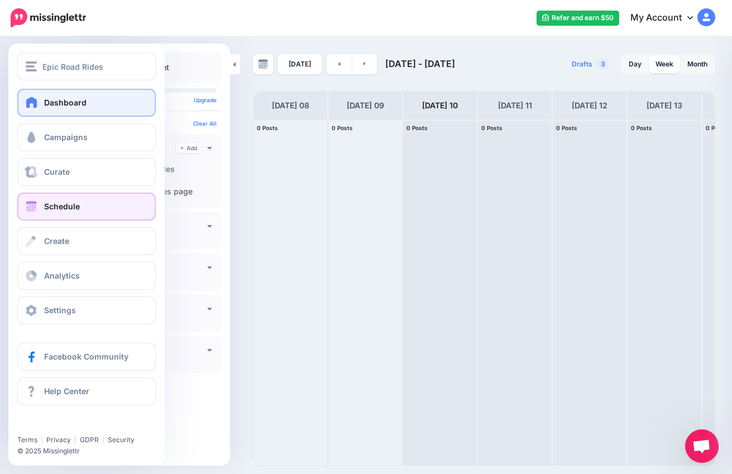
click at [57, 111] on link "Dashboard" at bounding box center [86, 103] width 138 height 28
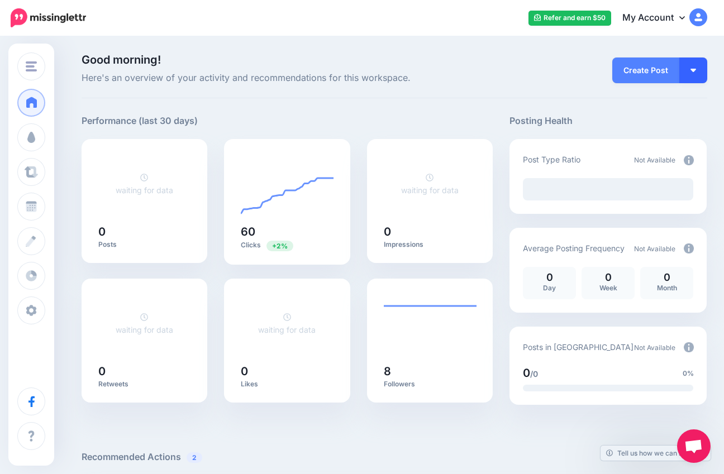
click at [696, 75] on button "button" at bounding box center [693, 71] width 28 height 26
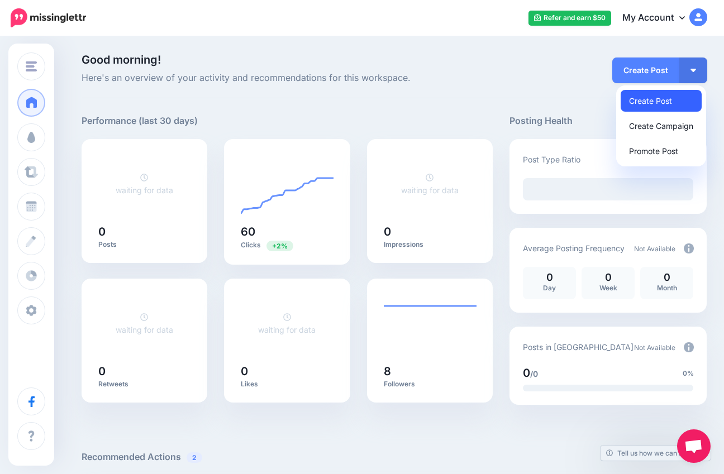
click at [649, 98] on link "Create Post" at bounding box center [660, 101] width 81 height 22
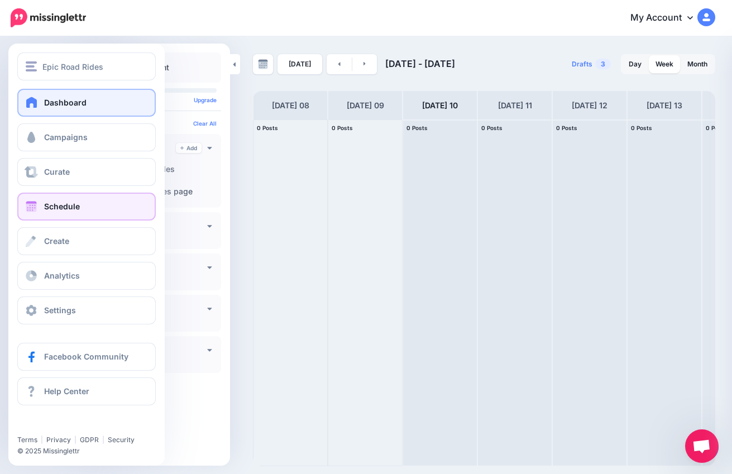
click at [31, 101] on span at bounding box center [32, 102] width 15 height 11
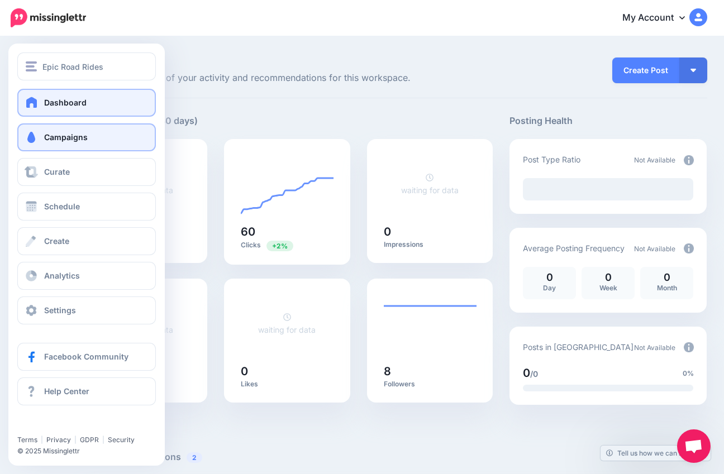
click at [28, 149] on link "Campaigns" at bounding box center [86, 137] width 138 height 28
